Goal: Check status: Check status

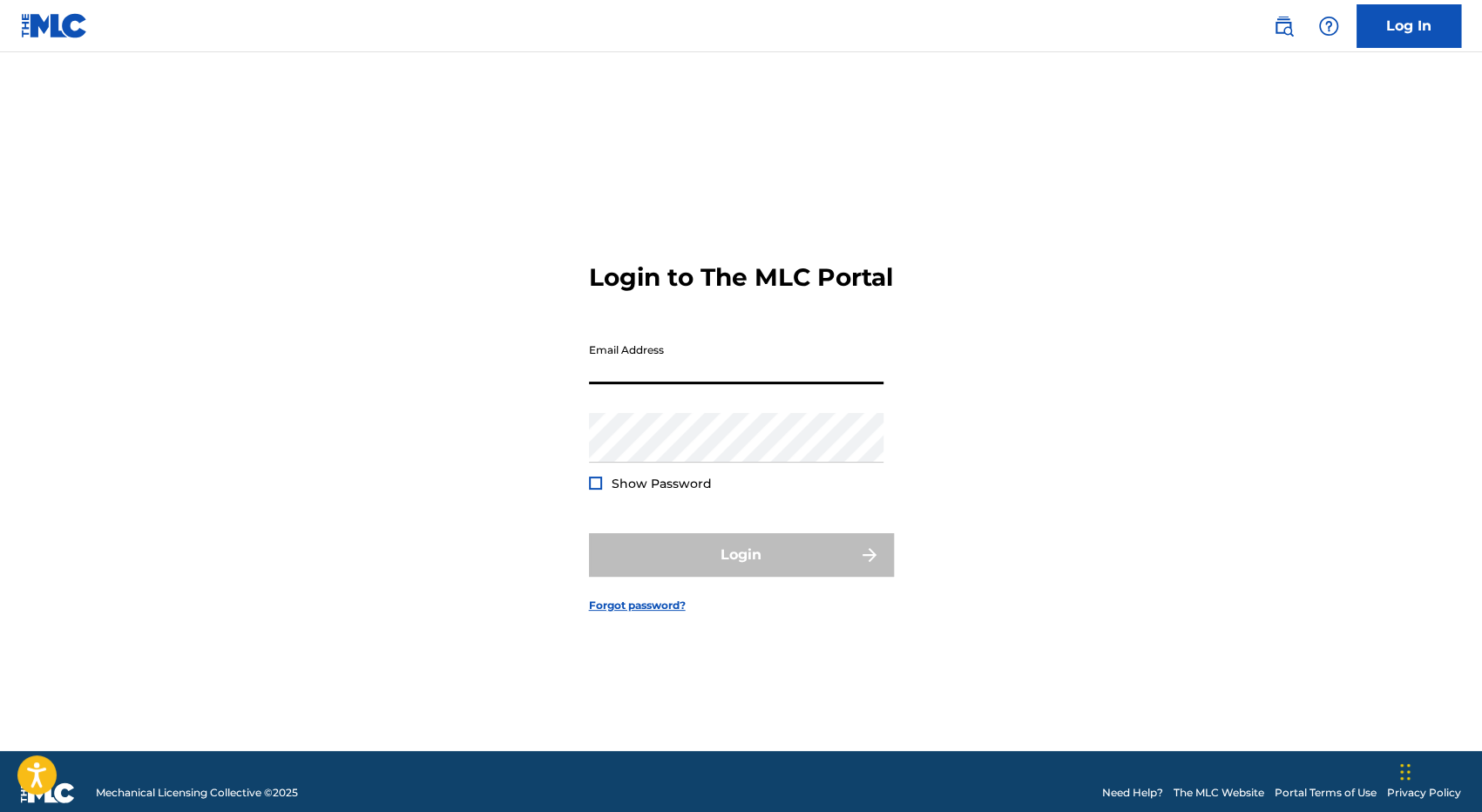
click at [626, 384] on input "Email Address" at bounding box center [736, 359] width 294 height 50
type input "[EMAIL_ADDRESS][DOMAIN_NAME]"
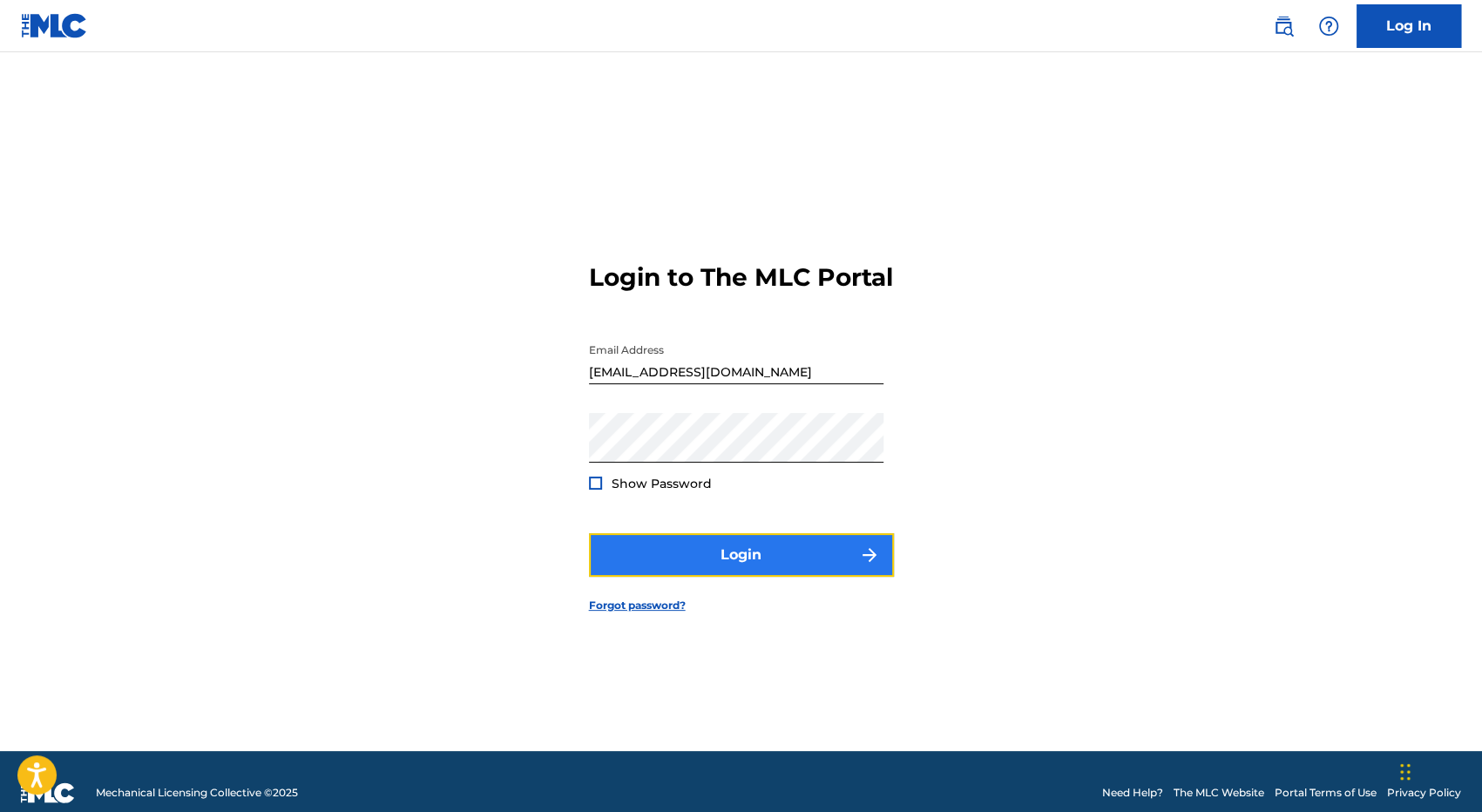
click at [748, 555] on button "Login" at bounding box center [742, 554] width 305 height 44
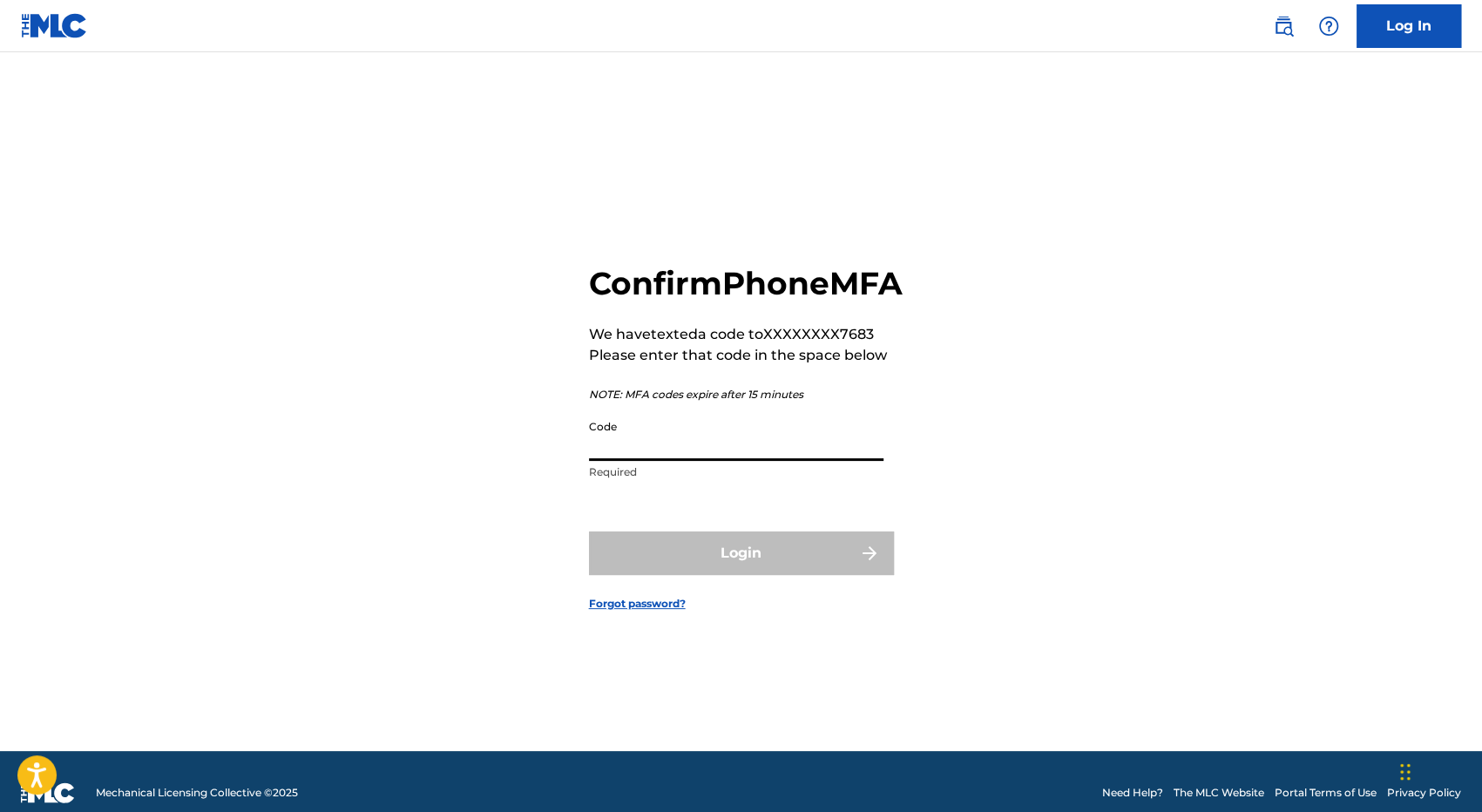
click at [742, 461] on input "Code" at bounding box center [736, 436] width 294 height 50
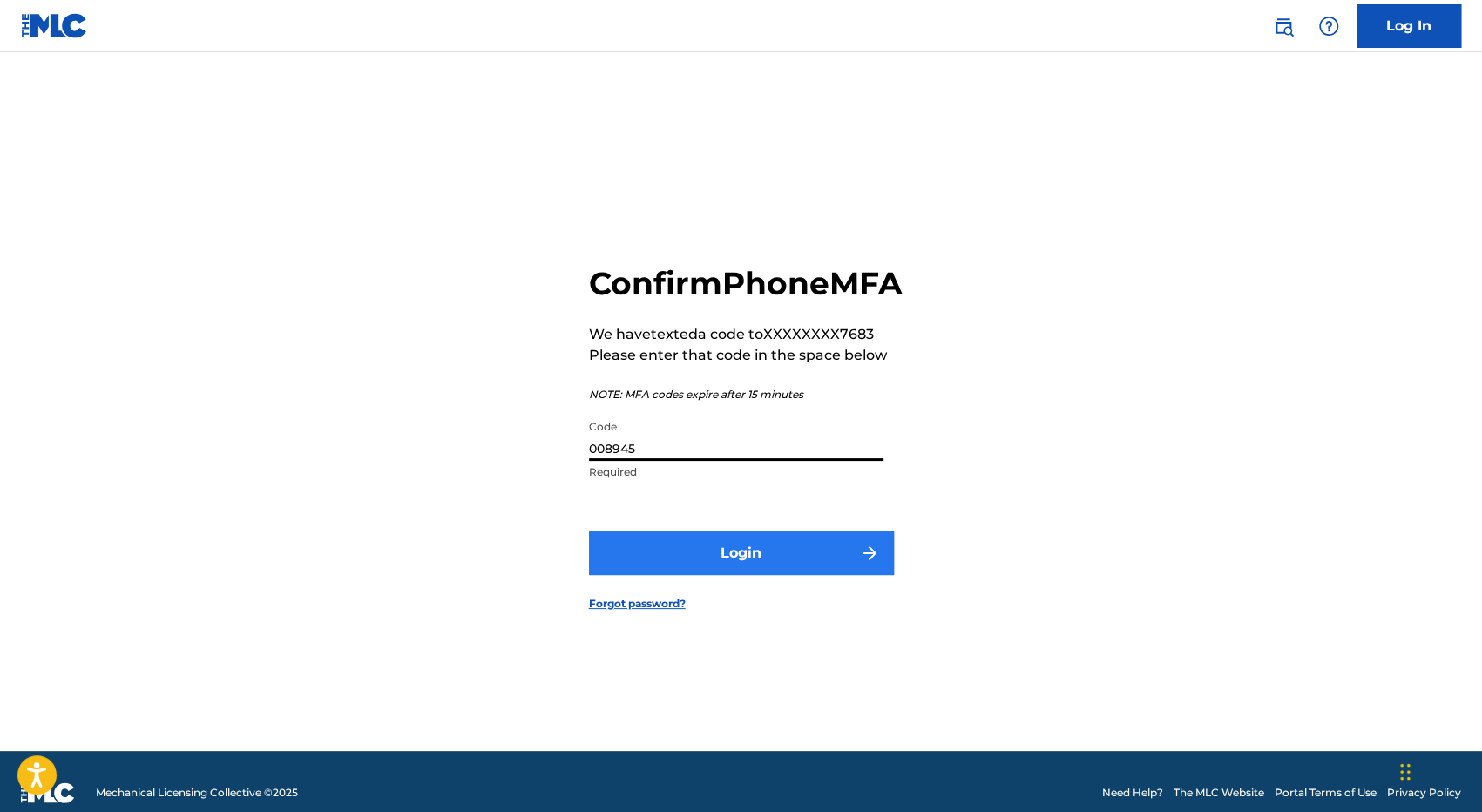
type input "008945"
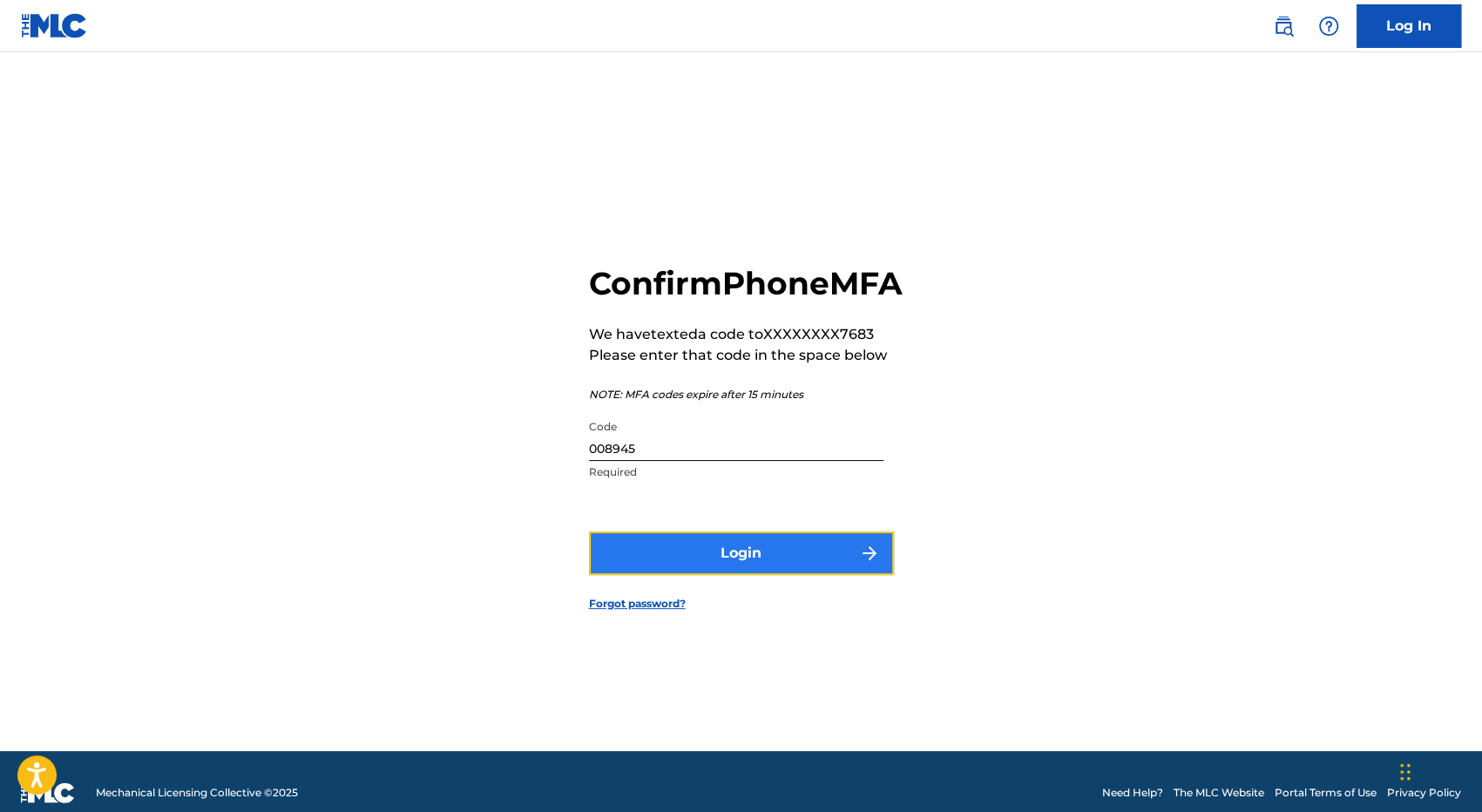
click at [729, 566] on button "Login" at bounding box center [742, 553] width 305 height 44
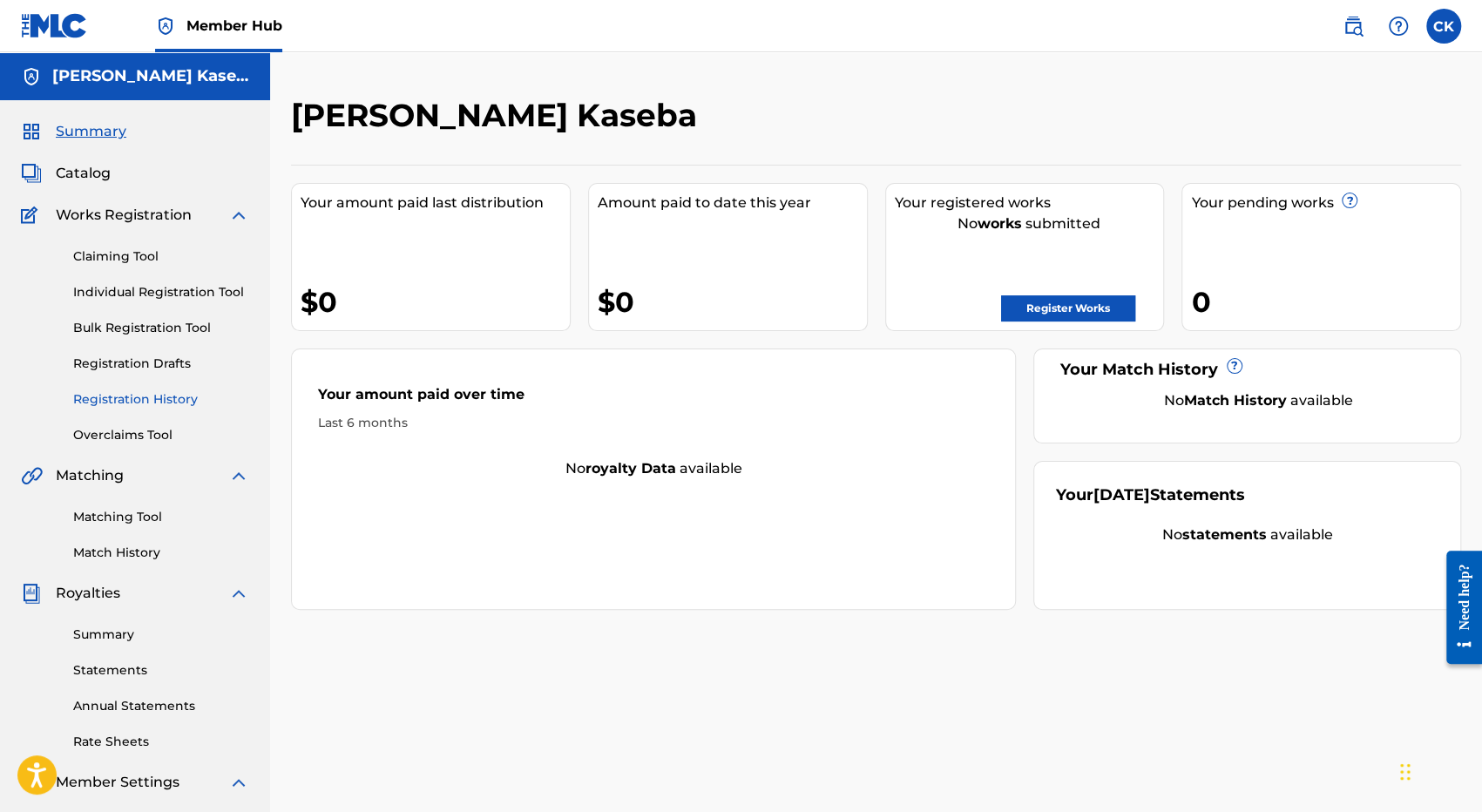
click at [144, 394] on link "Registration History" at bounding box center [161, 400] width 176 height 19
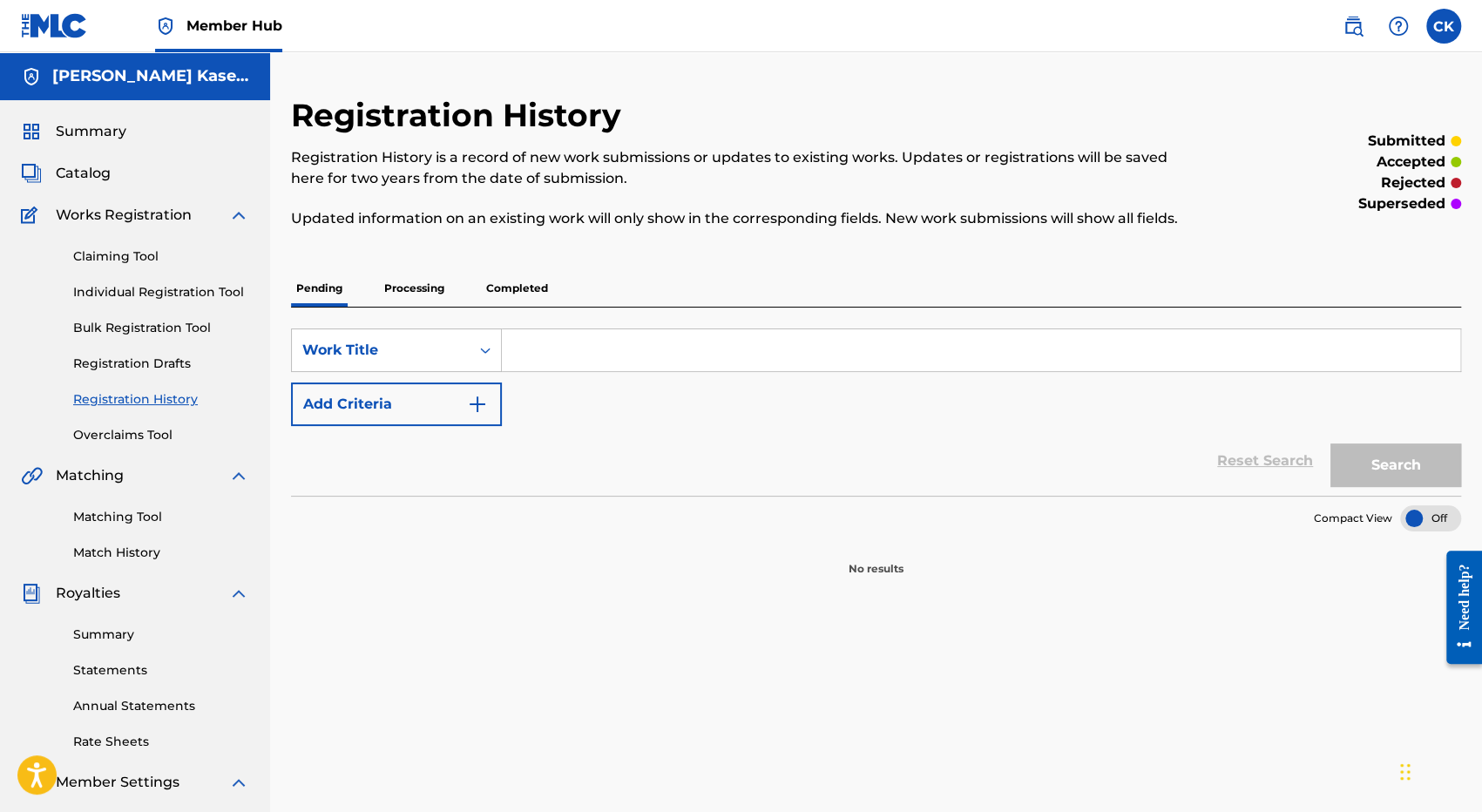
click at [144, 394] on link "Registration History" at bounding box center [161, 400] width 176 height 19
click at [427, 297] on p "Processing" at bounding box center [414, 288] width 70 height 37
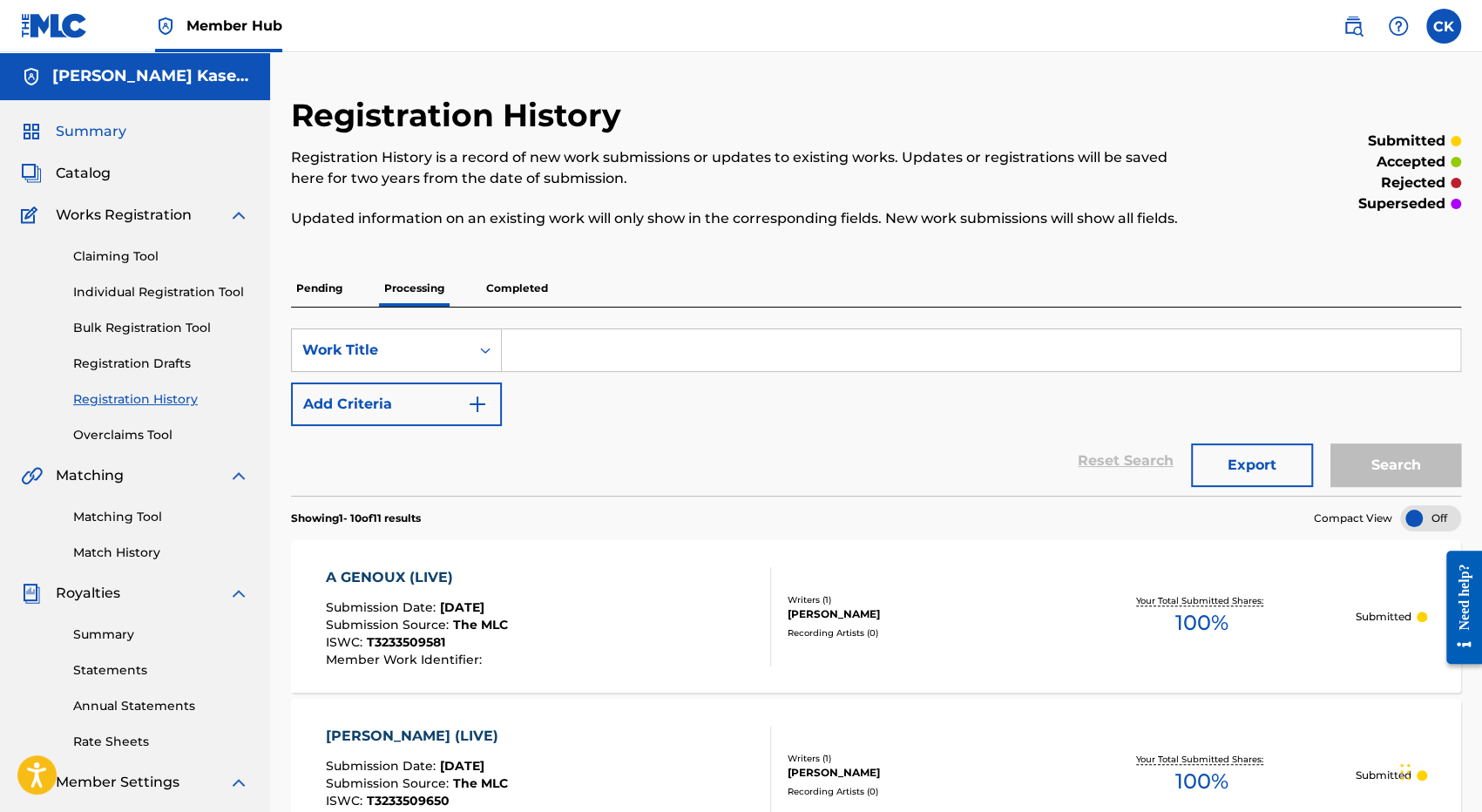
click at [81, 121] on span "Summary" at bounding box center [91, 131] width 70 height 21
